Goal: Information Seeking & Learning: Learn about a topic

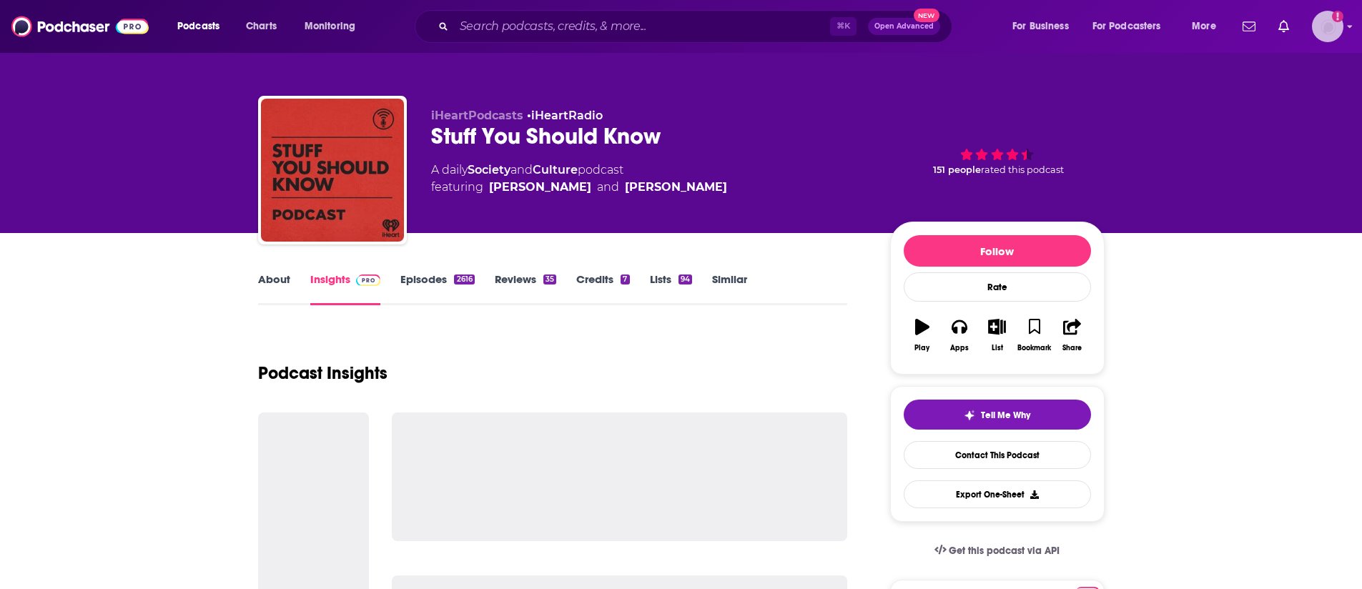
click at [1332, 27] on img "Logged in as sserafin" at bounding box center [1327, 26] width 31 height 31
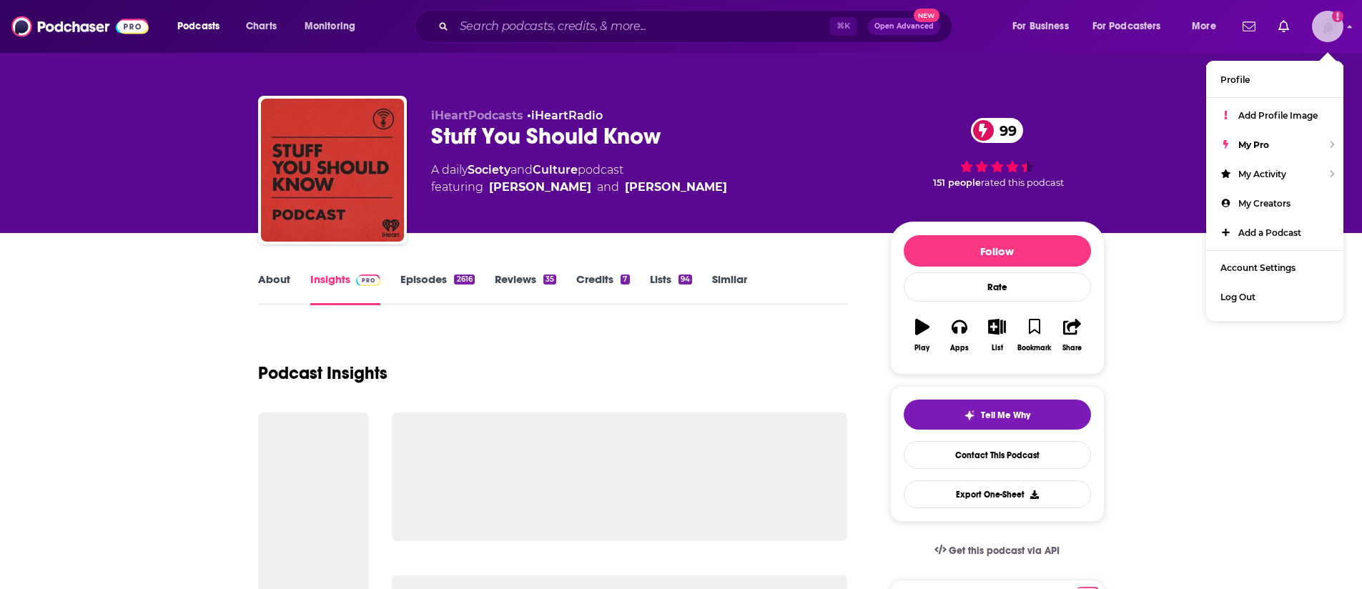
click at [1332, 27] on img "Logged in as sserafin" at bounding box center [1327, 26] width 31 height 31
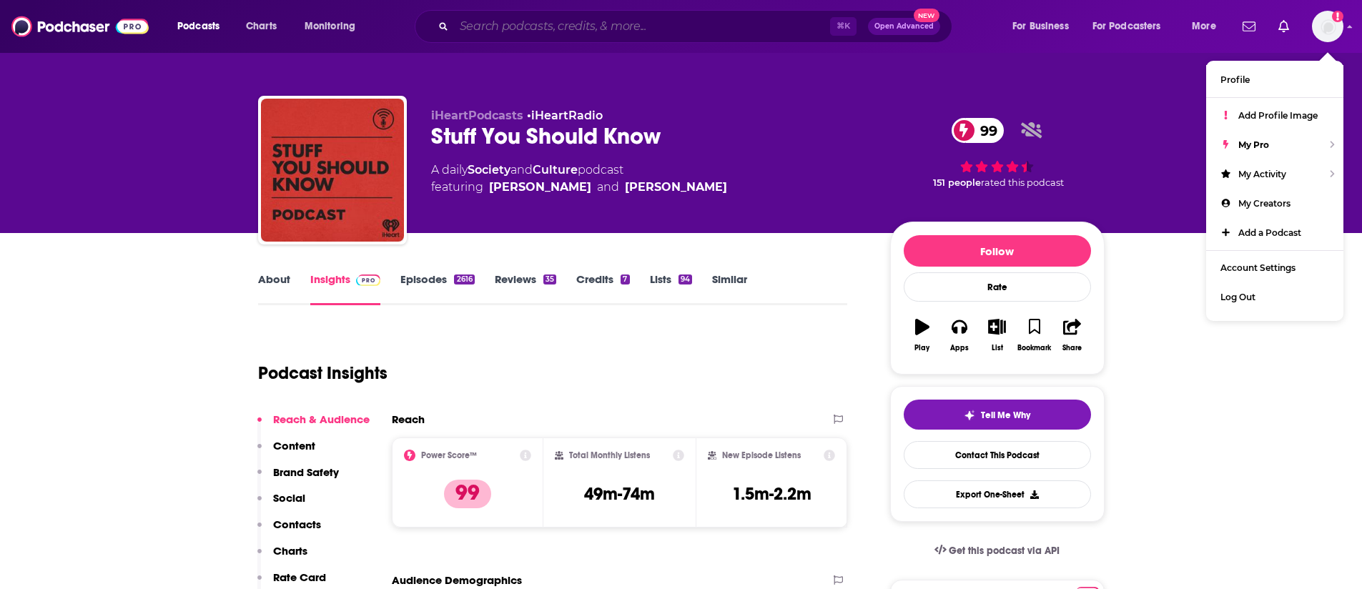
click at [636, 24] on input "Search podcasts, credits, & more..." at bounding box center [642, 26] width 376 height 23
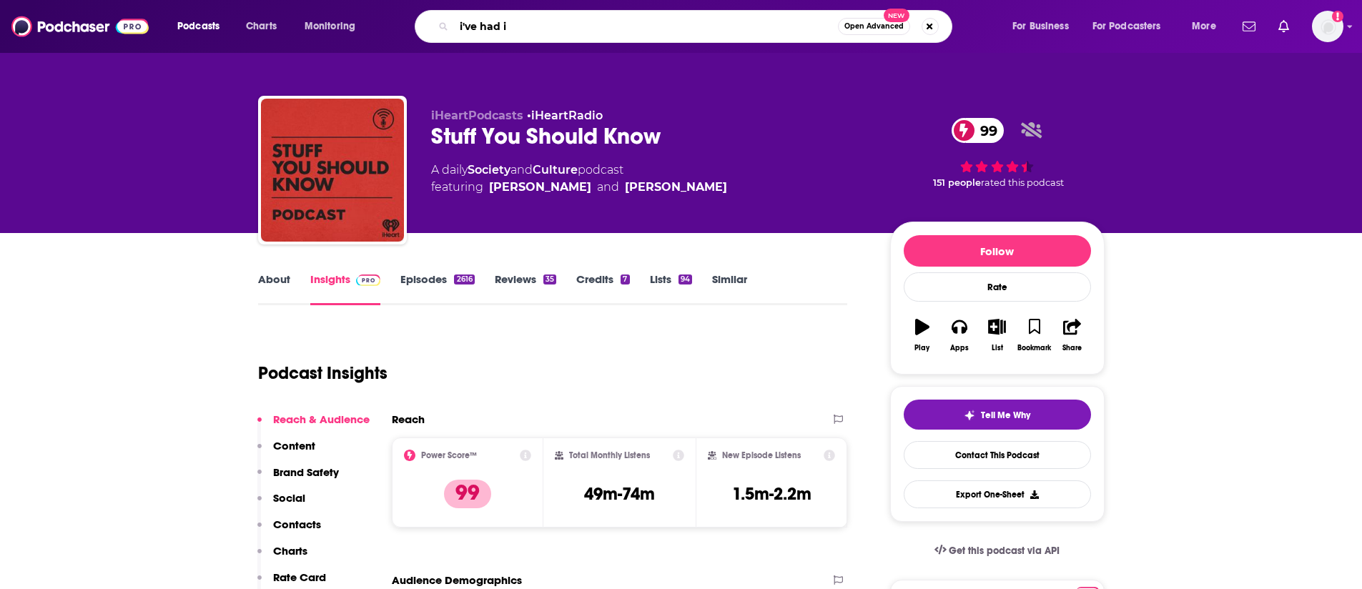
type input "i've had it"
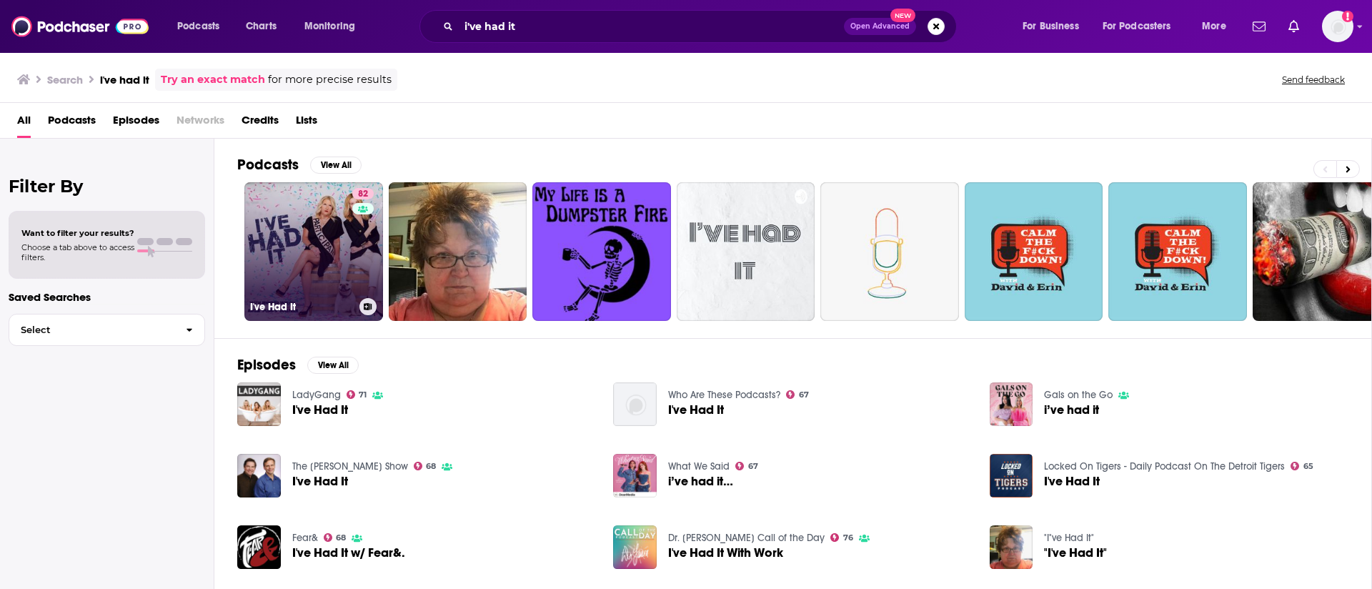
click at [293, 231] on link "82 I've Had It" at bounding box center [313, 251] width 139 height 139
